Goal: Information Seeking & Learning: Learn about a topic

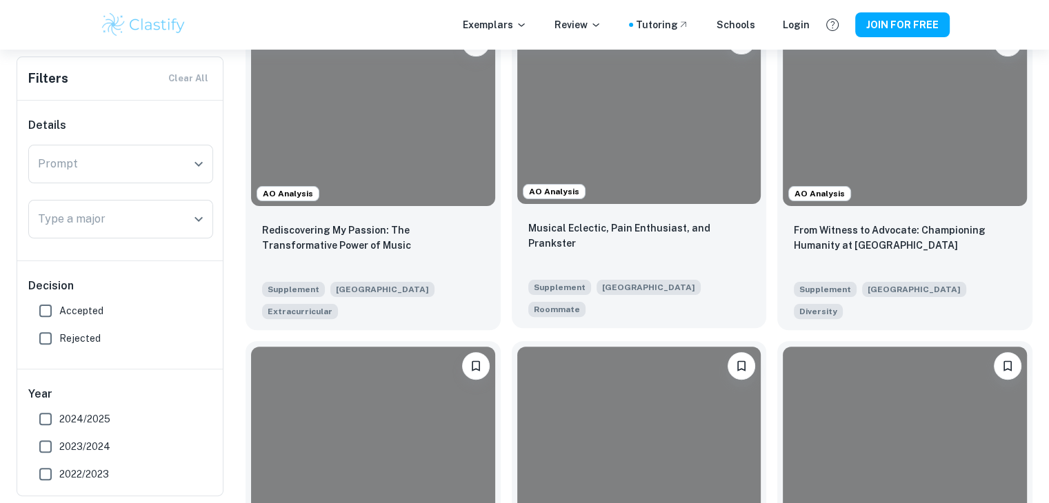
scroll to position [345, 0]
drag, startPoint x: 57, startPoint y: 311, endPoint x: 81, endPoint y: 310, distance: 23.5
click at [57, 311] on input "Accepted" at bounding box center [46, 311] width 28 height 28
checkbox input "true"
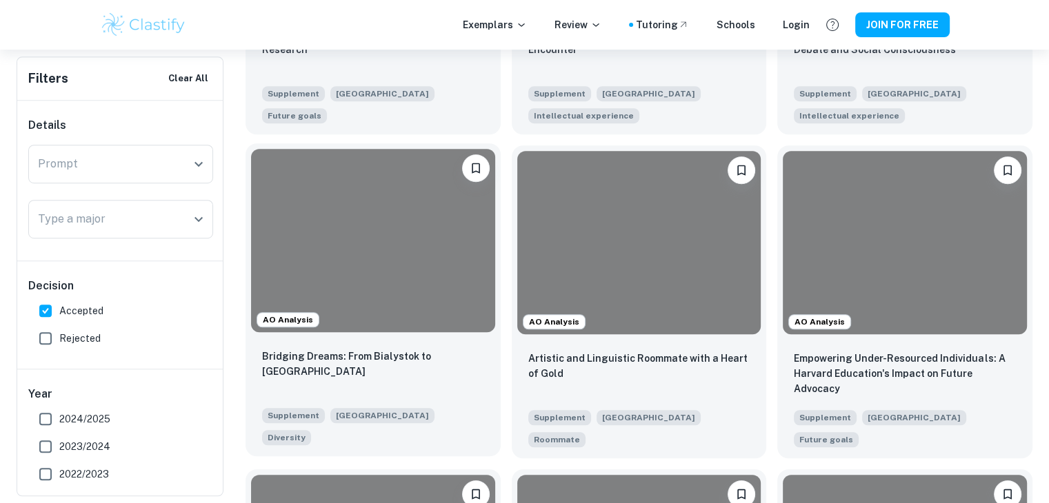
scroll to position [896, 0]
click at [411, 282] on div at bounding box center [373, 241] width 244 height 183
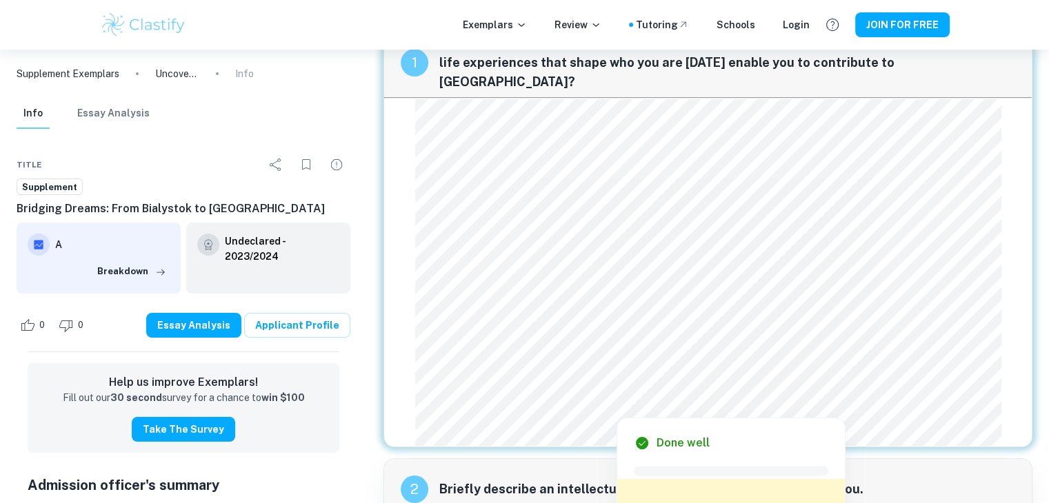
scroll to position [69, 0]
